Goal: Task Accomplishment & Management: Use online tool/utility

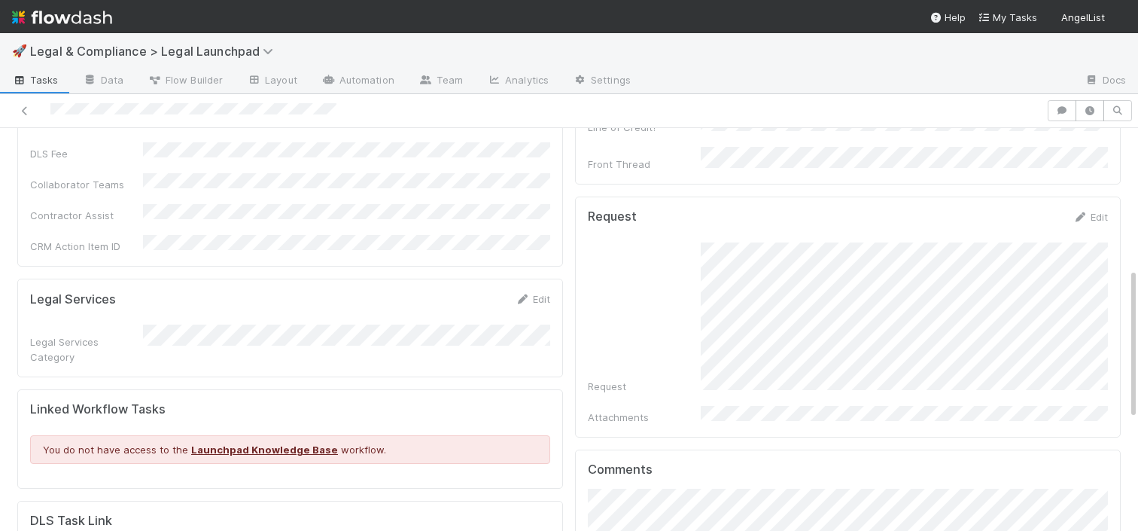
scroll to position [0, 5]
click at [49, 79] on span "Tasks" at bounding box center [35, 79] width 47 height 15
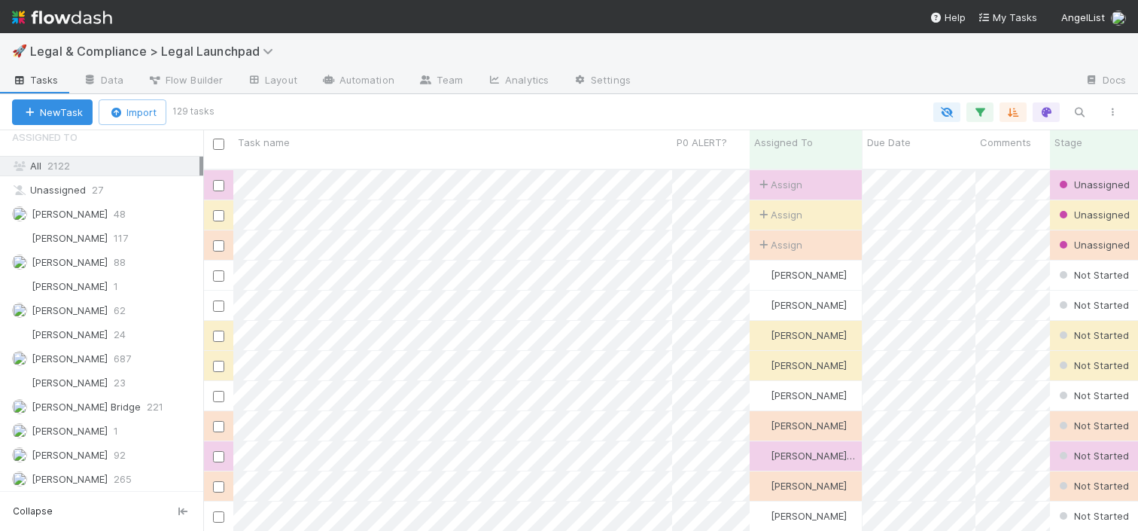
scroll to position [564, 0]
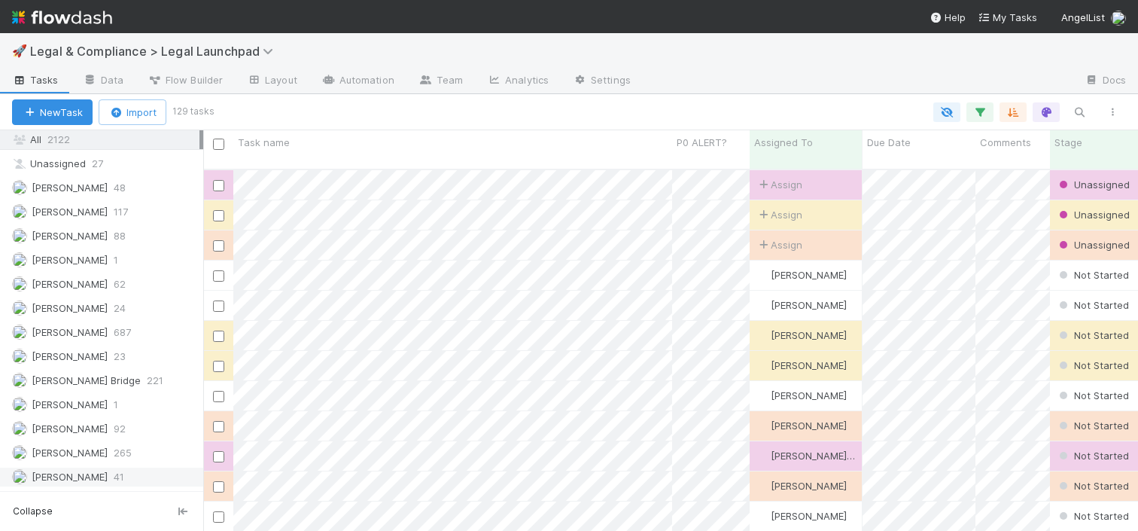
click at [77, 478] on span "[PERSON_NAME]" at bounding box center [70, 476] width 76 height 12
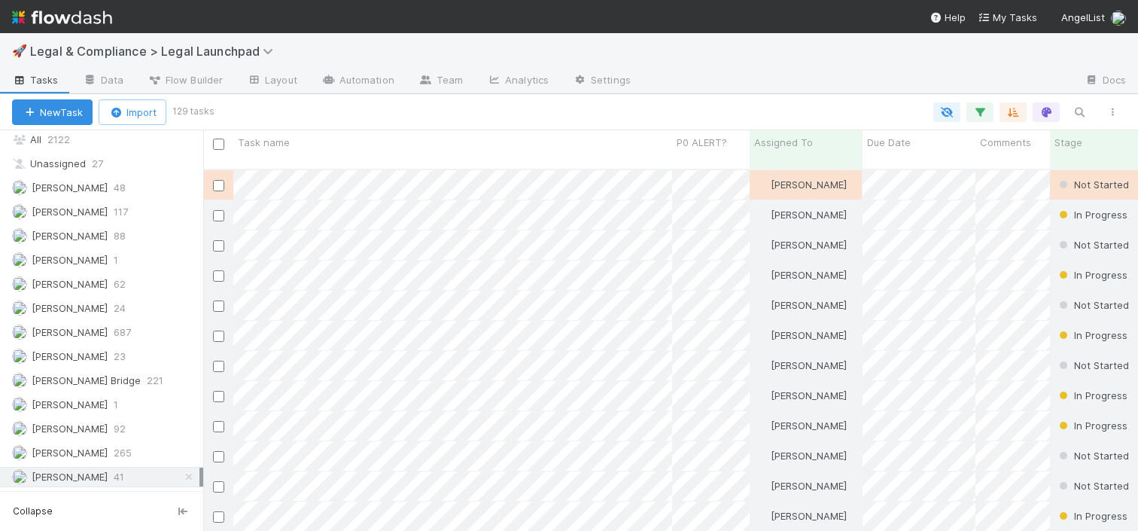
scroll to position [373, 935]
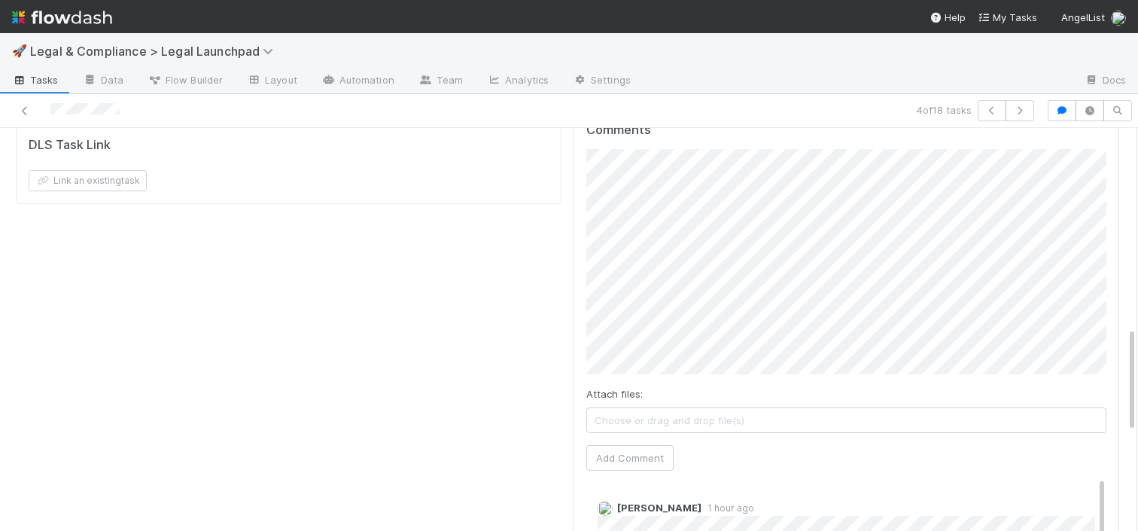
scroll to position [752, 0]
click at [647, 448] on button "Add Comment" at bounding box center [629, 461] width 87 height 26
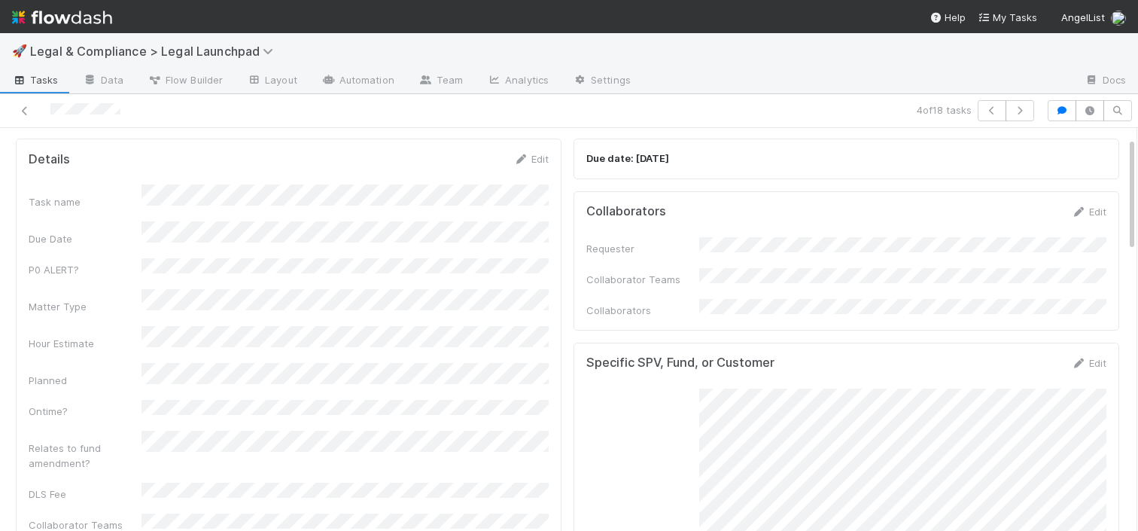
scroll to position [0, 0]
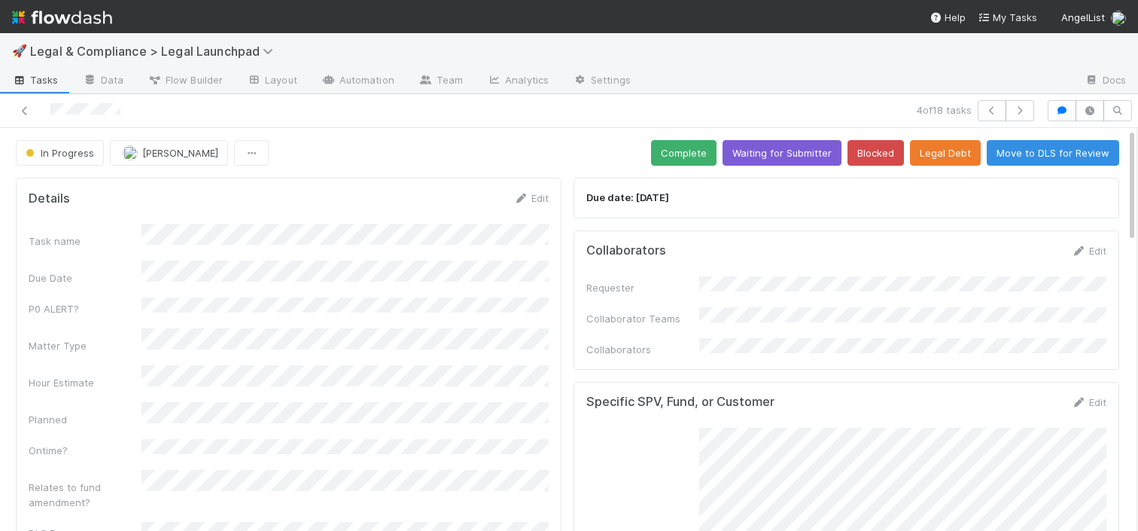
click at [33, 78] on span "Tasks" at bounding box center [35, 79] width 47 height 15
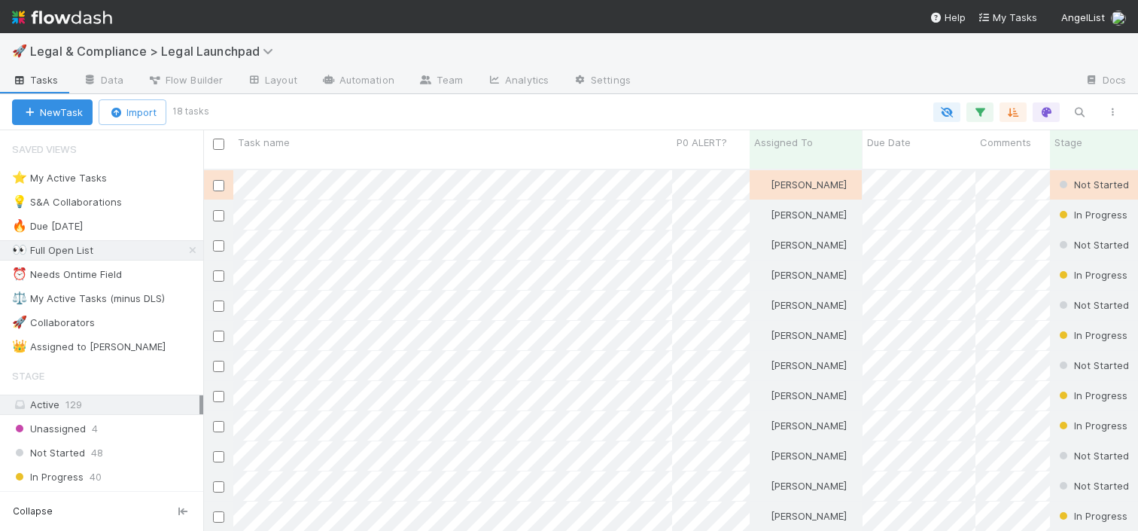
scroll to position [373, 935]
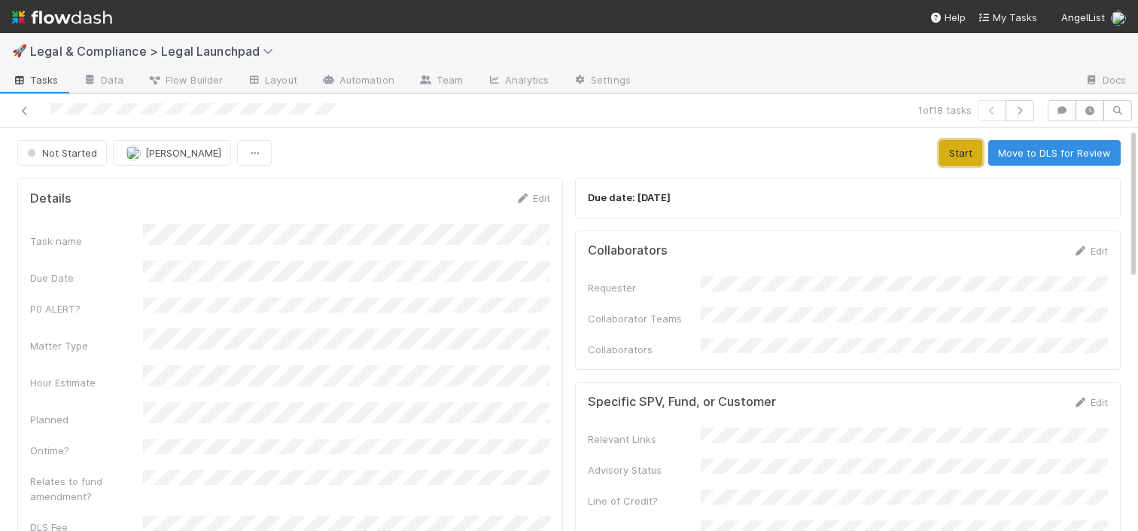
click at [967, 148] on button "Start" at bounding box center [960, 153] width 43 height 26
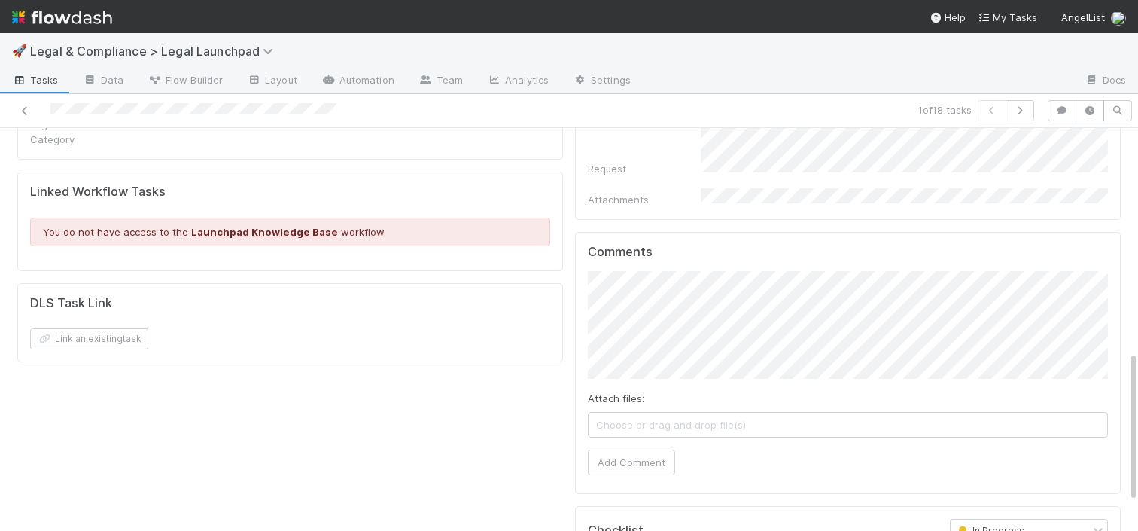
scroll to position [595, 0]
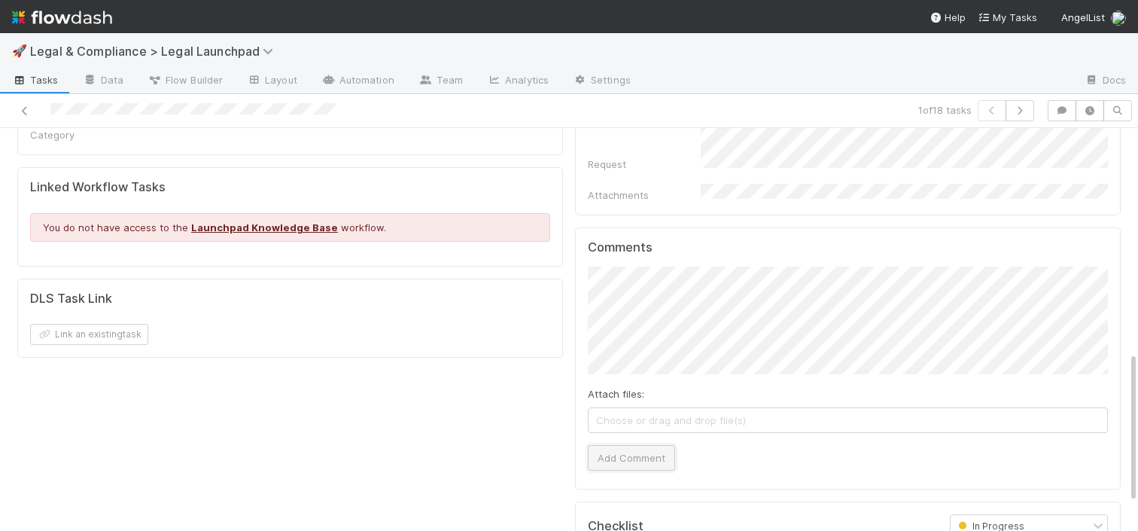
click at [643, 445] on button "Add Comment" at bounding box center [631, 458] width 87 height 26
click at [37, 74] on span "Tasks" at bounding box center [35, 79] width 47 height 15
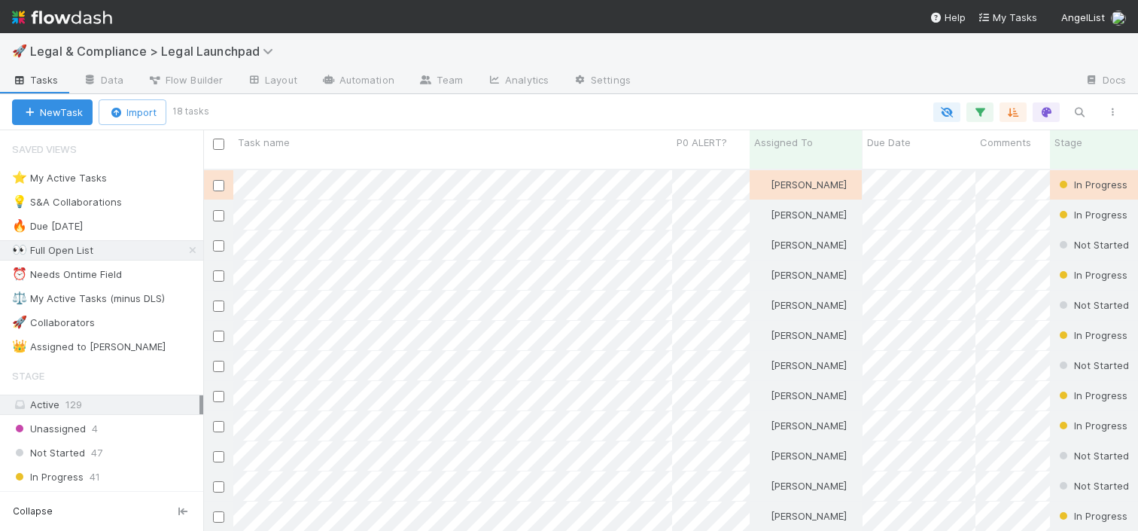
scroll to position [373, 935]
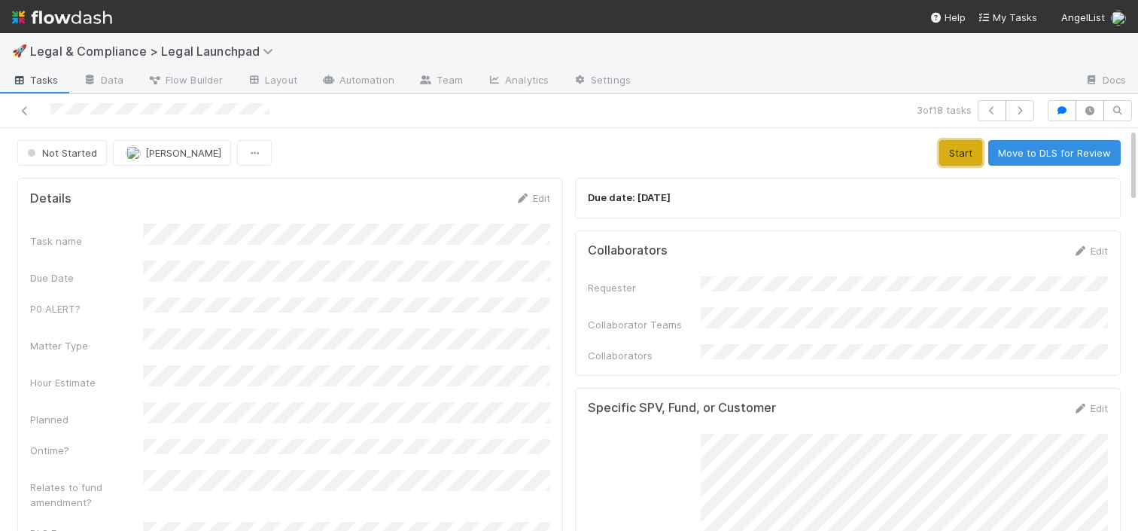
click at [961, 157] on button "Start" at bounding box center [960, 153] width 43 height 26
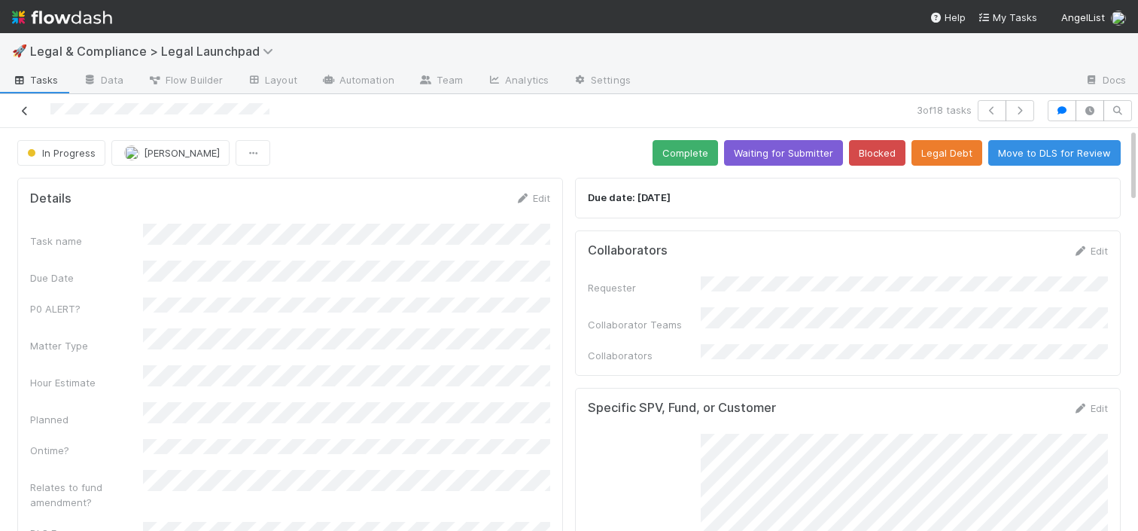
click at [23, 106] on icon at bounding box center [24, 111] width 15 height 10
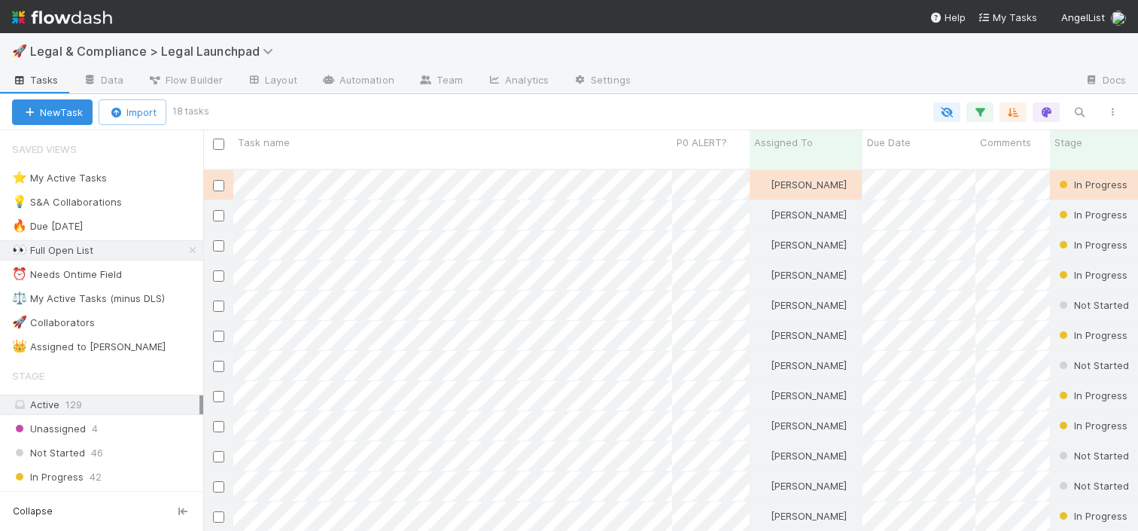
scroll to position [373, 935]
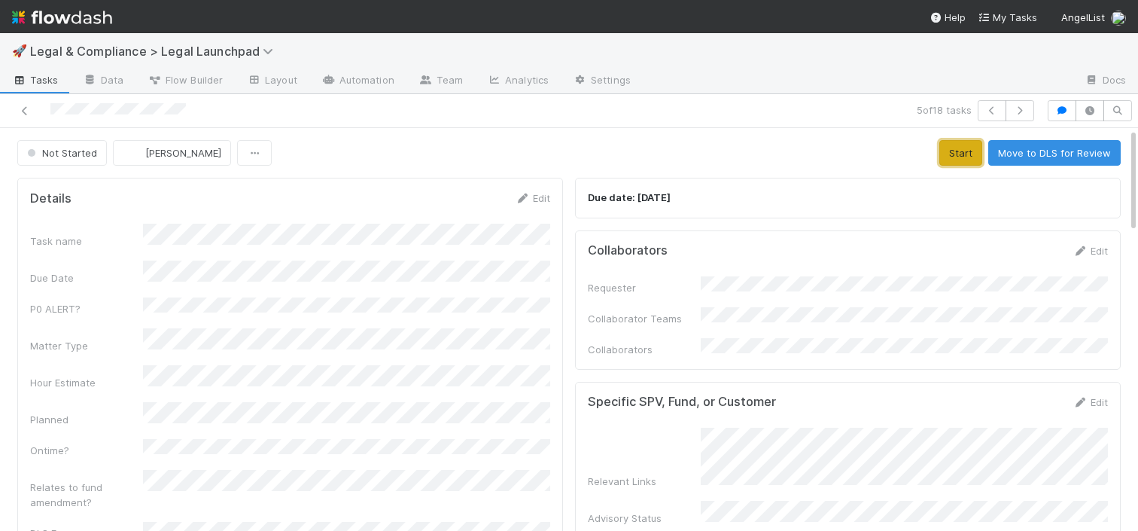
click at [953, 147] on button "Start" at bounding box center [960, 153] width 43 height 26
